Goal: Check status

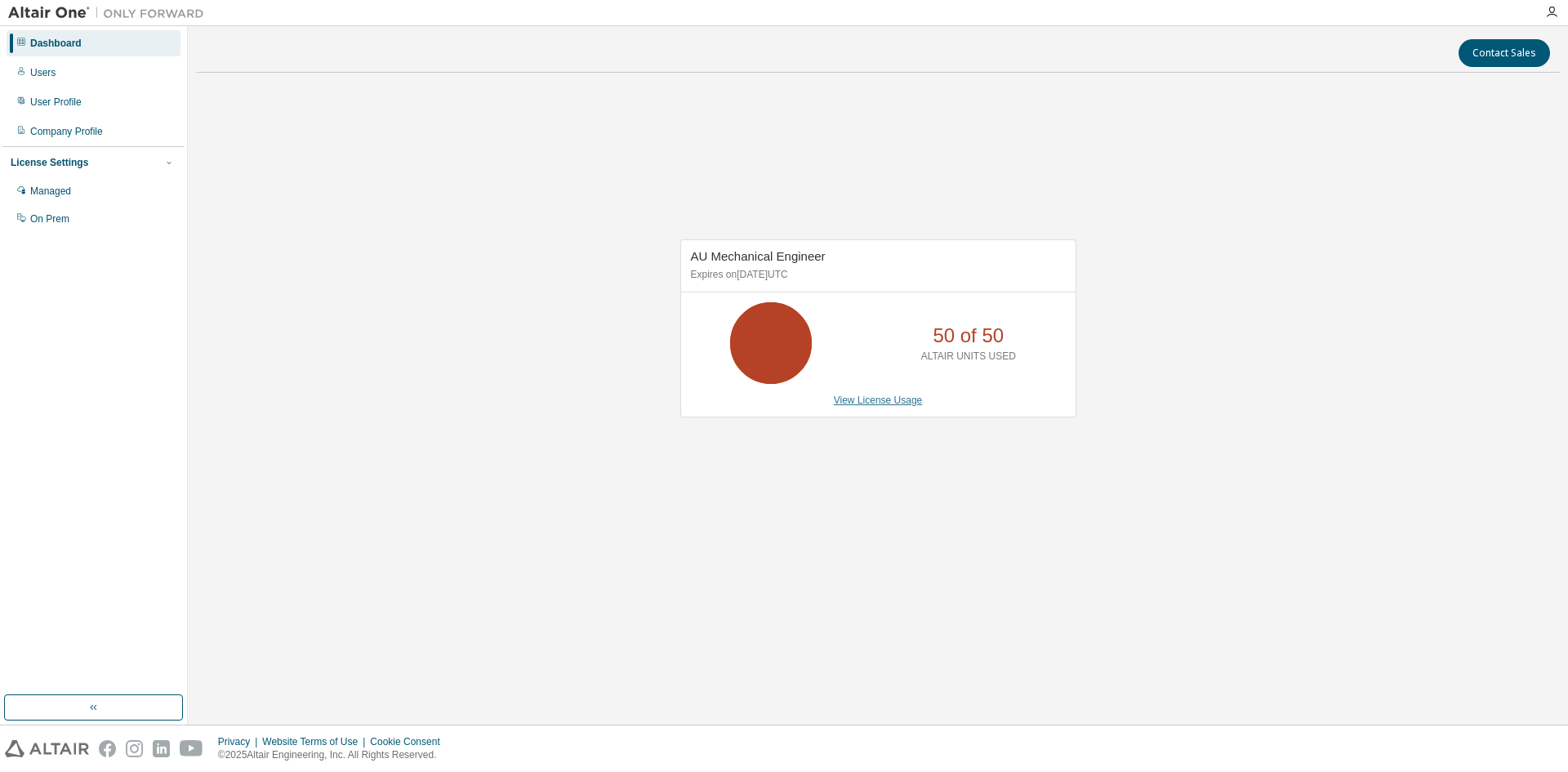
click at [883, 400] on link "View License Usage" at bounding box center [878, 400] width 89 height 11
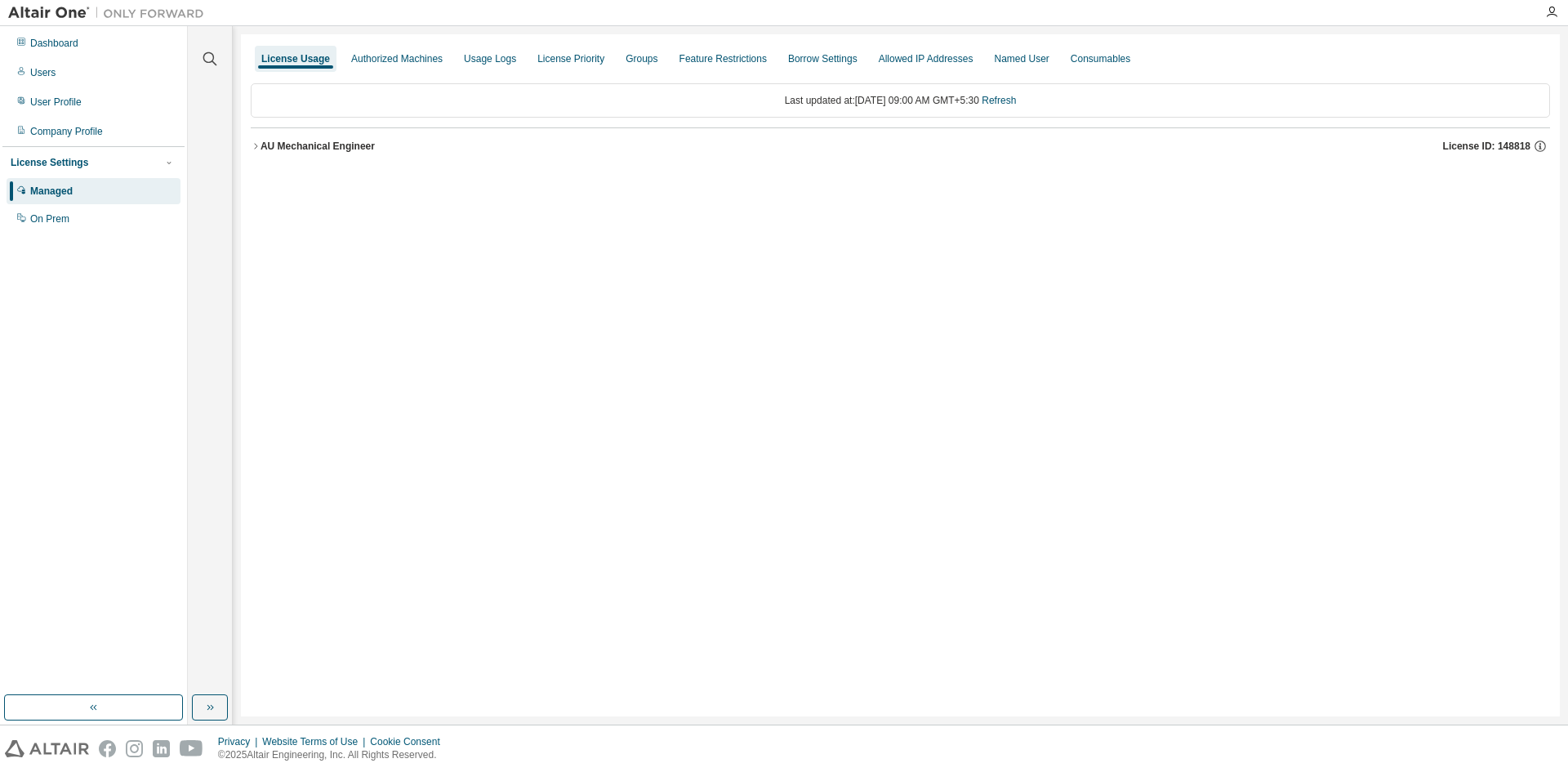
click at [386, 140] on div "AU Mechanical Engineer License ID: 148818" at bounding box center [906, 146] width 1290 height 15
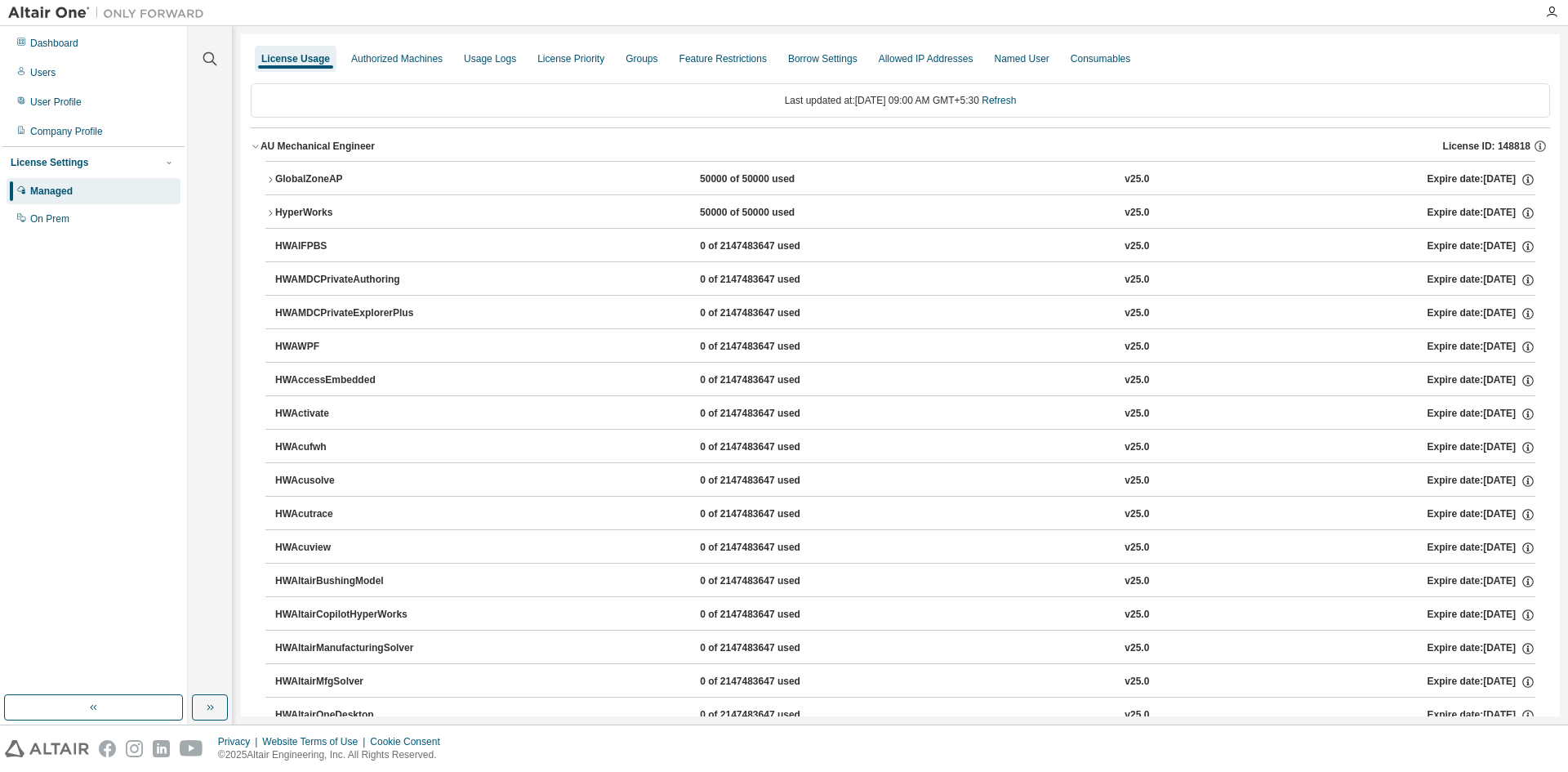
click at [391, 176] on div "GlobalZoneAP" at bounding box center [349, 179] width 147 height 15
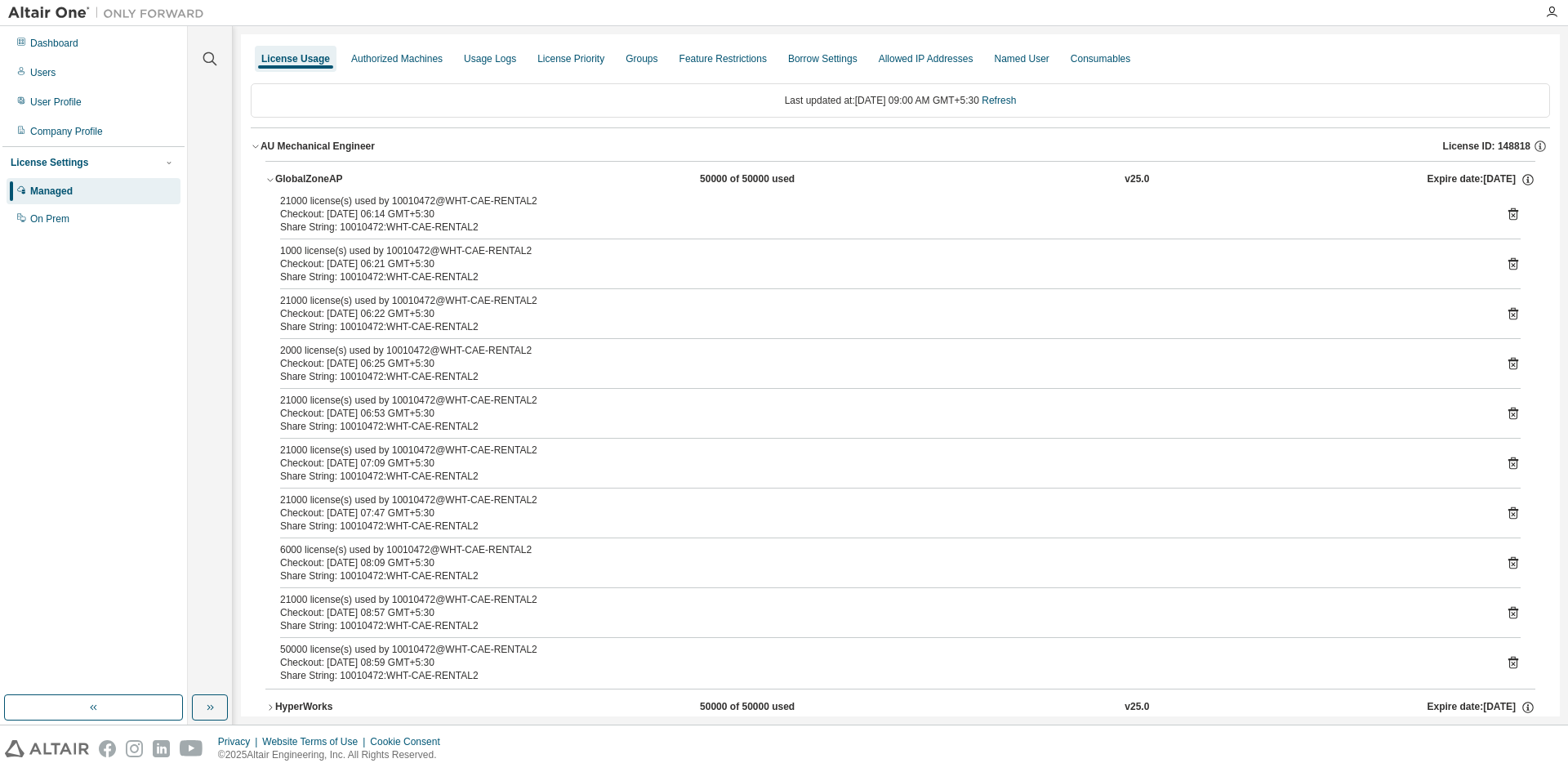
click at [391, 176] on div "GlobalZoneAP" at bounding box center [349, 179] width 147 height 15
